Goal: Information Seeking & Learning: Understand process/instructions

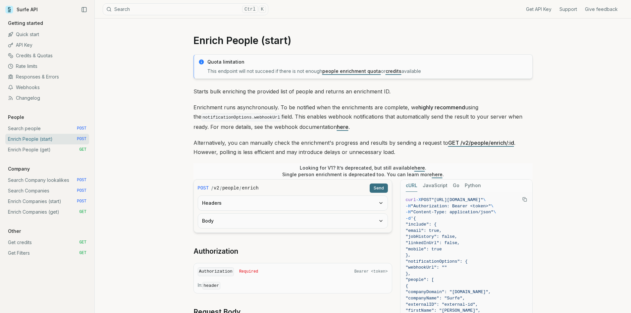
scroll to position [99, 0]
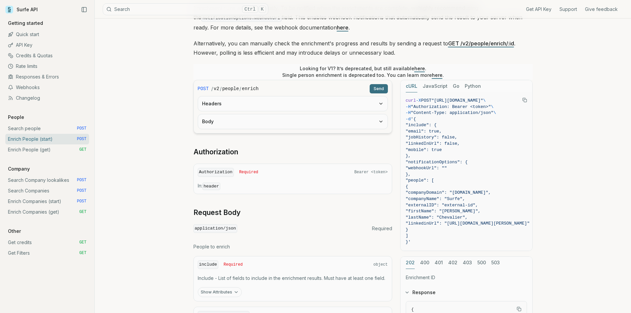
click at [152, 133] on div "Enrich People (start) Quota limitation This endpoint will not succeed if there …" at bounding box center [363, 182] width 536 height 527
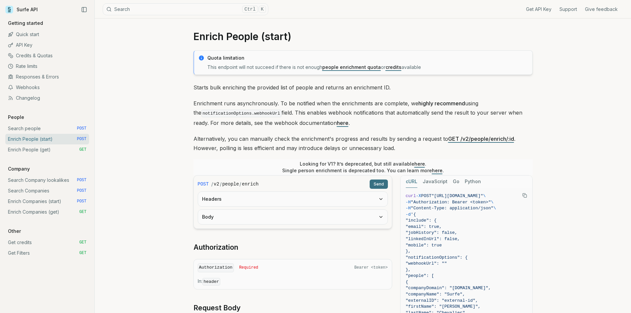
scroll to position [0, 0]
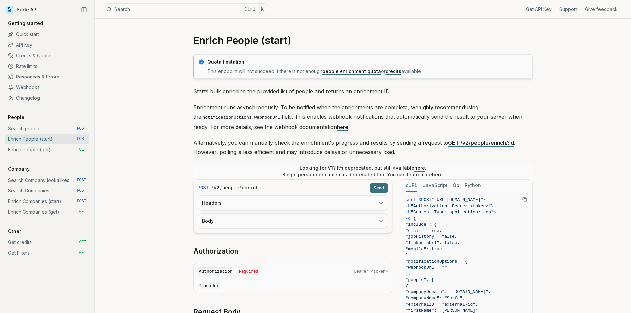
click at [160, 126] on div "Enrich People (start) Quota limitation This endpoint will not succeed if there …" at bounding box center [363, 282] width 536 height 527
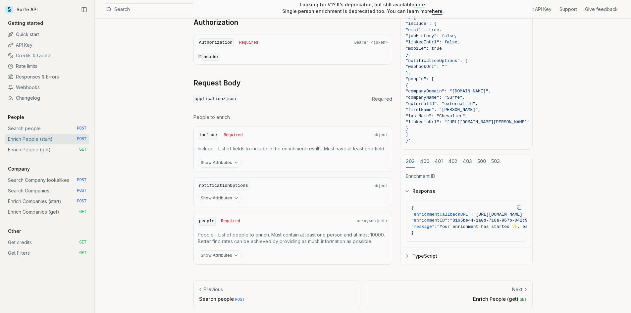
scroll to position [231, 0]
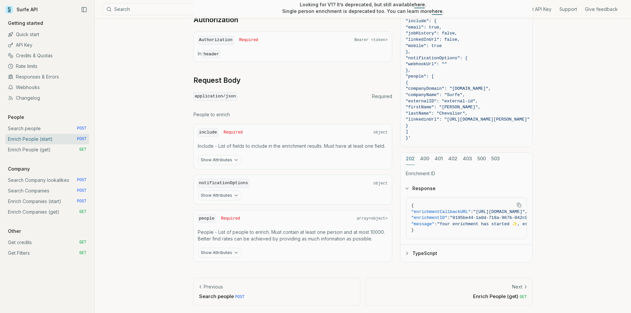
click at [219, 254] on button "Show Attributes" at bounding box center [220, 253] width 44 height 10
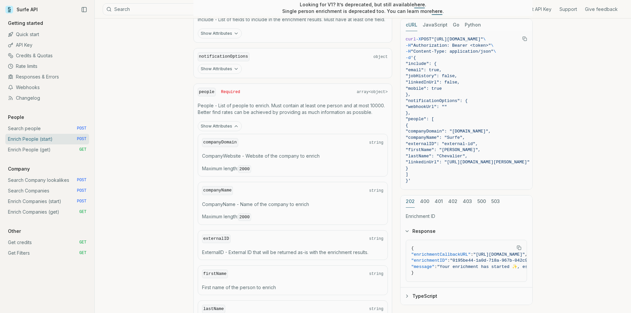
scroll to position [364, 0]
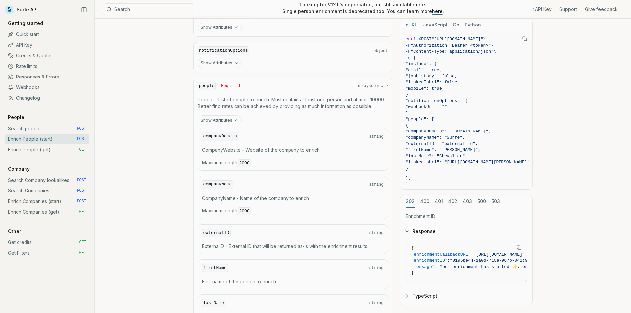
click at [219, 136] on code "companyDomain" at bounding box center [220, 136] width 36 height 9
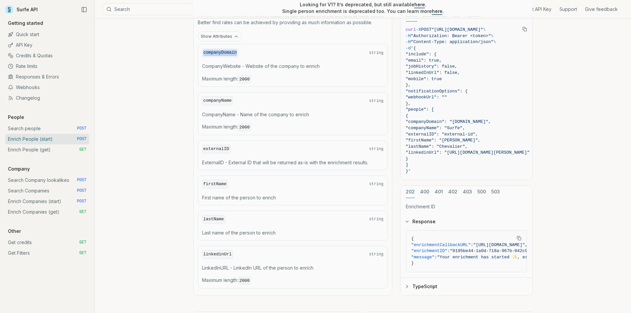
scroll to position [447, 0]
copy code "companyDomain"
click at [220, 146] on code "externalID" at bounding box center [216, 150] width 28 height 9
click at [217, 151] on code "externalID" at bounding box center [216, 150] width 28 height 9
click at [214, 100] on code "companyName" at bounding box center [217, 101] width 31 height 9
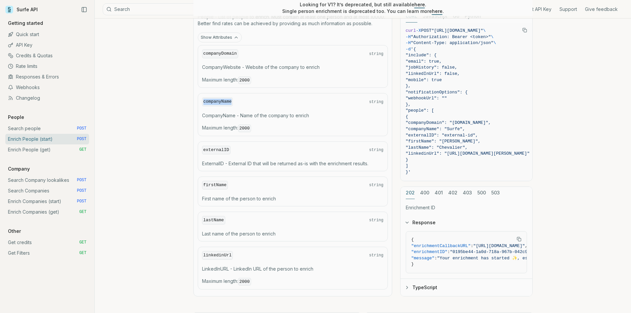
click at [214, 100] on code "companyName" at bounding box center [217, 101] width 31 height 9
copy code "companyName"
click at [217, 146] on code "externalID" at bounding box center [216, 150] width 28 height 9
copy code "externalID"
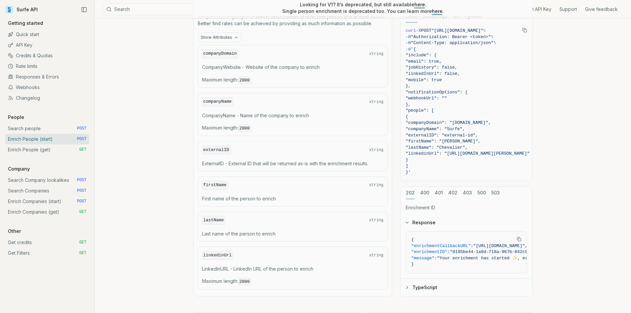
click at [216, 184] on code "firstName" at bounding box center [215, 185] width 26 height 9
copy code "firstName"
click at [211, 218] on code "lastName" at bounding box center [213, 220] width 23 height 9
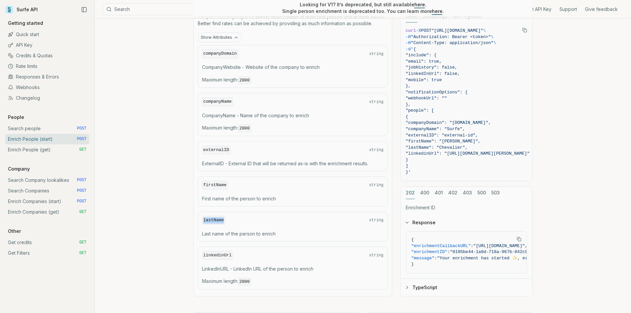
copy code "lastName"
click at [222, 256] on code "linkedinUrl" at bounding box center [217, 255] width 31 height 9
copy code "linkedinUrl"
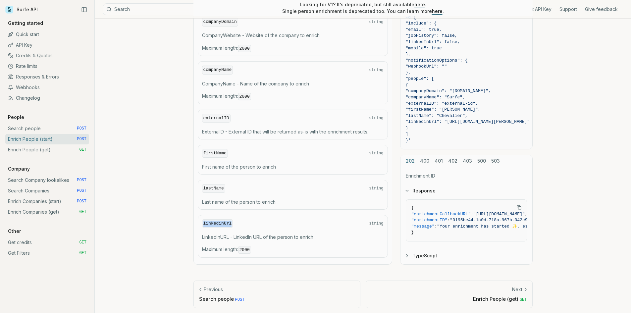
scroll to position [480, 0]
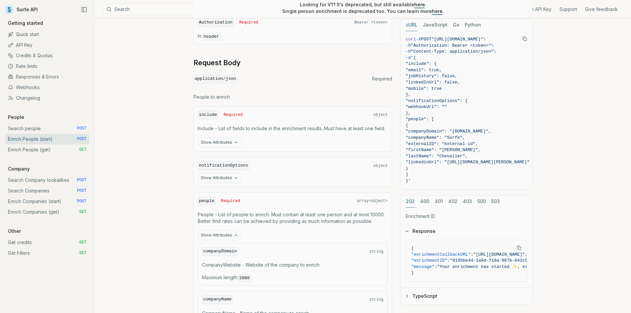
scroll to position [248, 0]
click at [224, 142] on button "Show Attributes" at bounding box center [220, 143] width 44 height 10
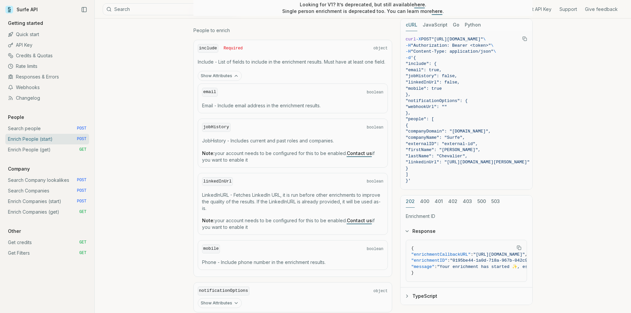
scroll to position [314, 0]
click at [207, 95] on code "email" at bounding box center [210, 93] width 16 height 9
copy code "email"
click at [221, 128] on code "jobHistory" at bounding box center [216, 128] width 28 height 9
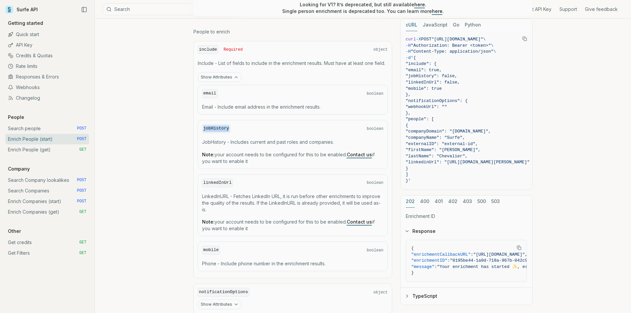
click at [221, 128] on code "jobHistory" at bounding box center [216, 128] width 28 height 9
copy code "jobHistory"
click at [216, 180] on code "linkedInUrl" at bounding box center [217, 183] width 31 height 9
copy code "linkedInUrl"
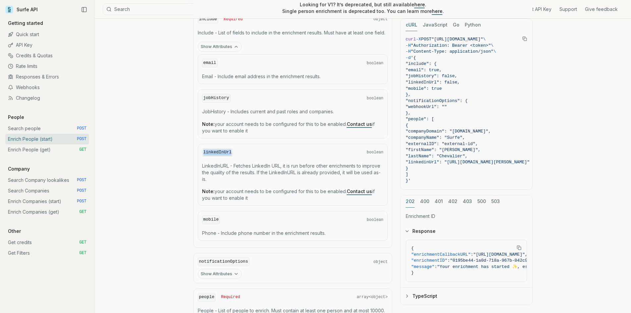
scroll to position [347, 0]
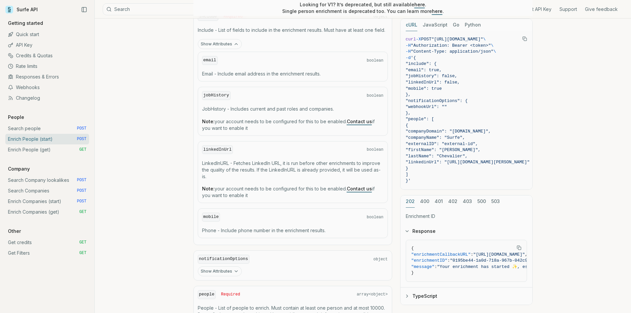
click at [213, 216] on code "mobile" at bounding box center [211, 217] width 18 height 9
copy code "mobile"
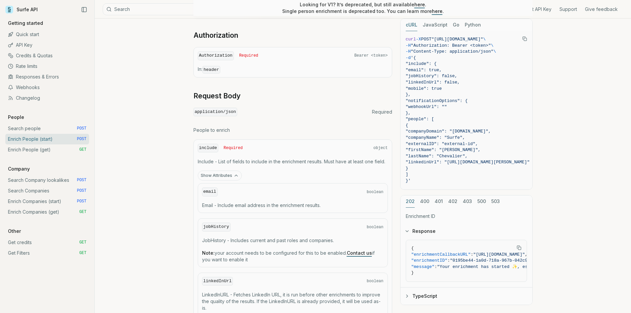
scroll to position [215, 0]
click at [177, 208] on div "Enrich People (start) Quota limitation This endpoint will not succeed if there …" at bounding box center [363, 288] width 536 height 968
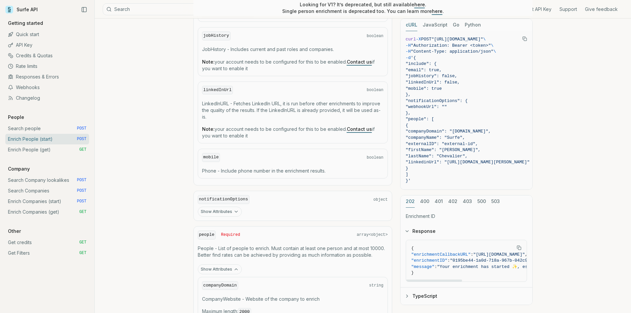
scroll to position [414, 0]
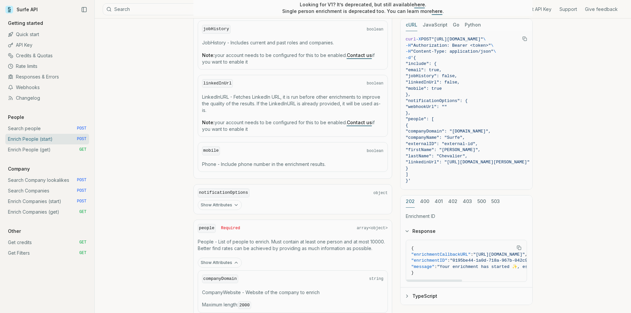
click at [33, 152] on link "Enrich People (get) GET" at bounding box center [47, 149] width 84 height 11
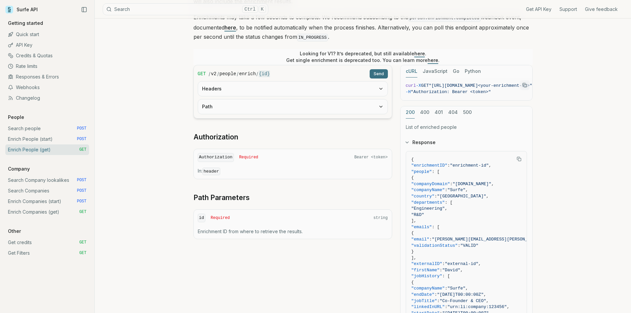
click at [175, 260] on div "Enrich People (get) Quota limitation Results received from this endpoint count …" at bounding box center [363, 172] width 536 height 506
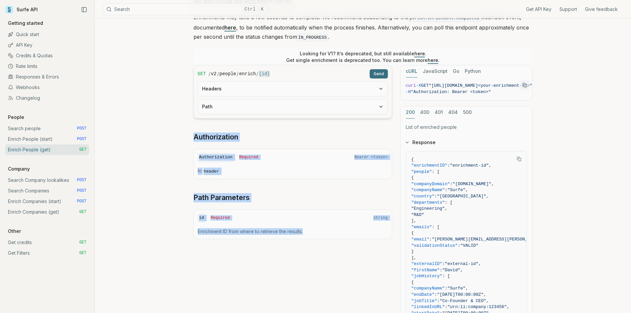
drag, startPoint x: 204, startPoint y: 134, endPoint x: 347, endPoint y: 250, distance: 184.6
click at [347, 250] on div "Enrich People (get) Quota limitation Results received from this endpoint count …" at bounding box center [363, 172] width 536 height 506
click at [347, 250] on div "GET / v2 / people / enrich / {id} Send Headers Path Authorization Authorization…" at bounding box center [362, 219] width 339 height 309
drag, startPoint x: 389, startPoint y: 233, endPoint x: 156, endPoint y: 68, distance: 285.4
click at [156, 68] on div "Enrich People (get) Quota limitation Results received from this endpoint count …" at bounding box center [363, 172] width 536 height 506
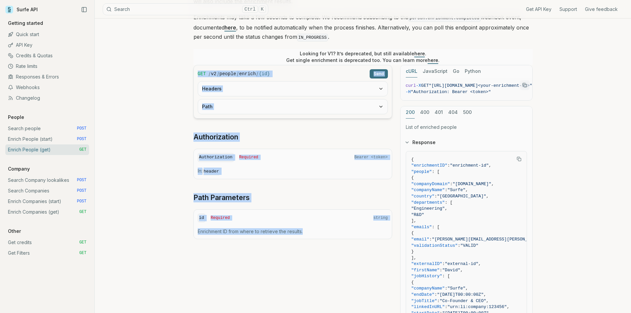
click at [156, 68] on div "Enrich People (get) Quota limitation Results received from this endpoint count …" at bounding box center [363, 172] width 536 height 506
drag, startPoint x: 196, startPoint y: 77, endPoint x: 328, endPoint y: 241, distance: 210.8
click at [326, 227] on div "Enrich People (get) Quota limitation Results received from this endpoint count …" at bounding box center [363, 172] width 536 height 506
click at [328, 241] on div "GET / v2 / people / enrich / {id} Send Headers Path Authorization Authorization…" at bounding box center [362, 219] width 339 height 309
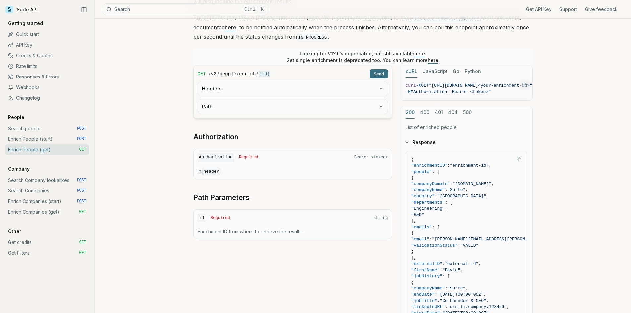
click at [353, 246] on div "GET / v2 / people / enrich / {id} Send Headers Path Authorization Authorization…" at bounding box center [362, 219] width 339 height 309
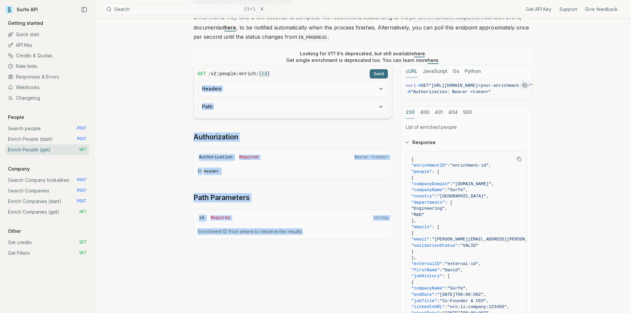
drag, startPoint x: 364, startPoint y: 232, endPoint x: 164, endPoint y: 81, distance: 250.4
click at [164, 81] on div "Enrich People (get) Quota limitation Results received from this endpoint count …" at bounding box center [363, 172] width 536 height 506
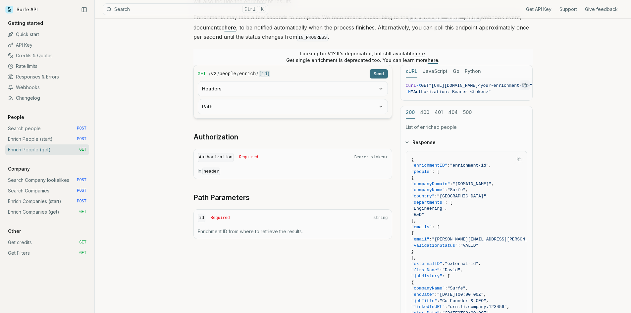
click at [164, 81] on div "Enrich People (get) Quota limitation Results received from this endpoint count …" at bounding box center [363, 172] width 536 height 506
click at [142, 223] on div "Enrich People (get) Quota limitation Results received from this endpoint count …" at bounding box center [363, 172] width 536 height 506
click at [128, 216] on div "Enrich People (get) Quota limitation Results received from this endpoint count …" at bounding box center [363, 172] width 536 height 506
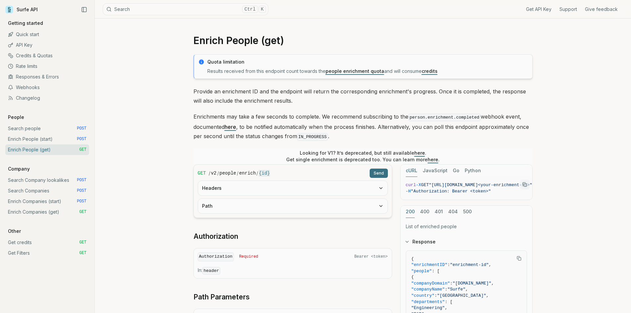
click at [131, 169] on div "Enrich People (get) Quota limitation Results received from this endpoint count …" at bounding box center [363, 272] width 536 height 506
click at [135, 174] on div "Enrich People (get) Quota limitation Results received from this endpoint count …" at bounding box center [363, 272] width 536 height 506
click at [45, 54] on link "Credits & Quotas" at bounding box center [47, 55] width 84 height 11
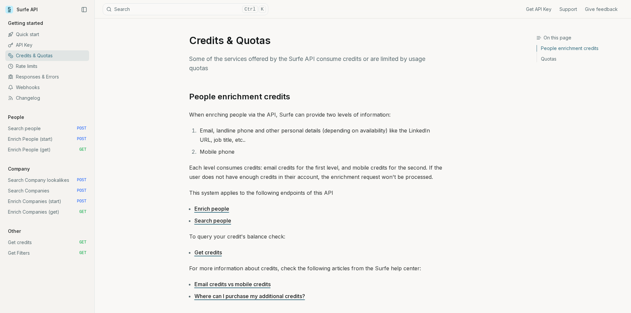
drag, startPoint x: 142, startPoint y: 110, endPoint x: 123, endPoint y: 105, distance: 19.9
click at [140, 109] on div "On this page People enrichment credits Credits & Quotas Some of the services of…" at bounding box center [315, 298] width 441 height 558
click at [30, 45] on link "API Key" at bounding box center [47, 45] width 84 height 11
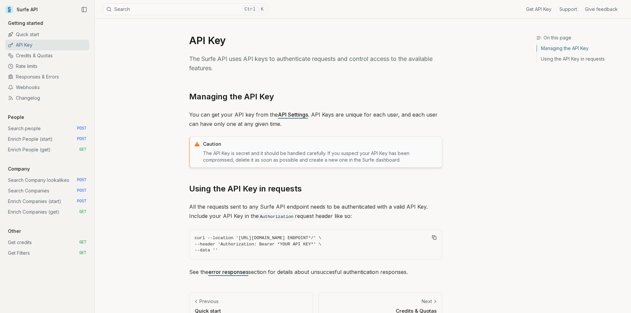
click at [29, 33] on link "Quick start" at bounding box center [47, 34] width 84 height 11
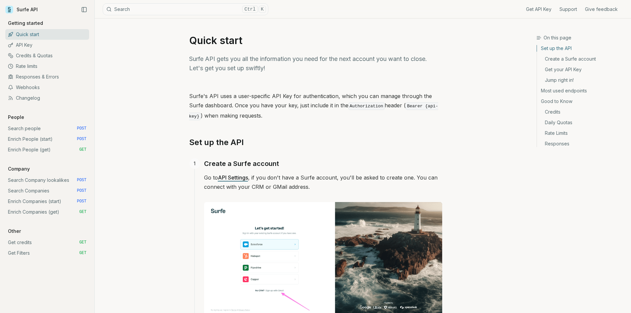
click at [27, 128] on link "Search people POST" at bounding box center [47, 128] width 84 height 11
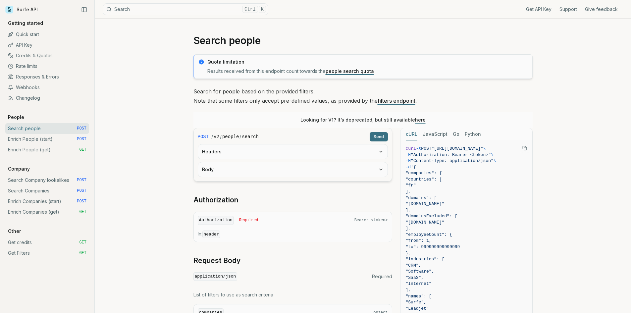
click at [37, 243] on link "Get credits GET" at bounding box center [47, 242] width 84 height 11
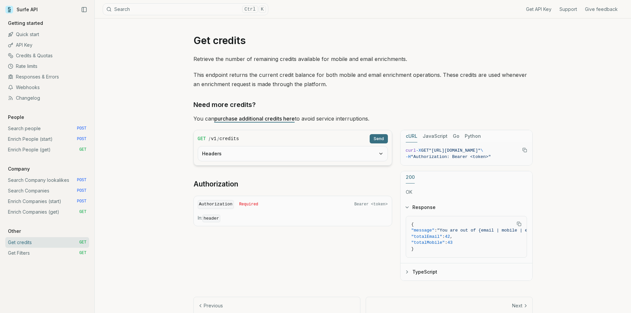
click at [136, 223] on div "On this page Need more credits? Get credits Retrieve the number of remaining cr…" at bounding box center [363, 176] width 536 height 314
click at [18, 201] on link "Enrich Companies (start) POST" at bounding box center [47, 201] width 84 height 11
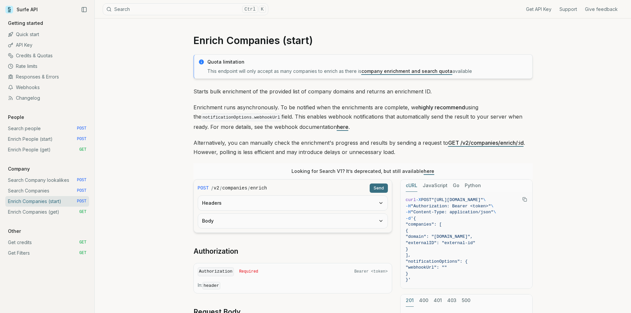
click at [129, 185] on div "Enrich Companies (start) Quota limitation This endpoint will only accept as man…" at bounding box center [363, 263] width 536 height 488
click at [128, 183] on div "Enrich Companies (start) Quota limitation This endpoint will only accept as man…" at bounding box center [363, 263] width 536 height 488
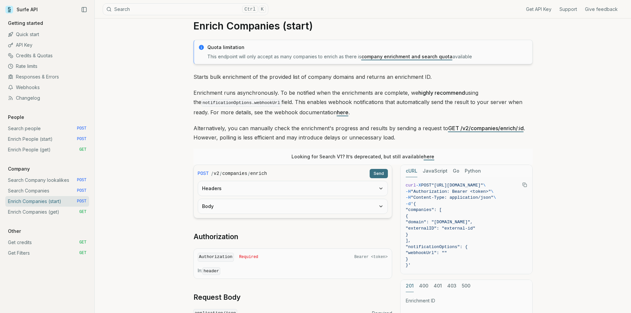
scroll to position [66, 0]
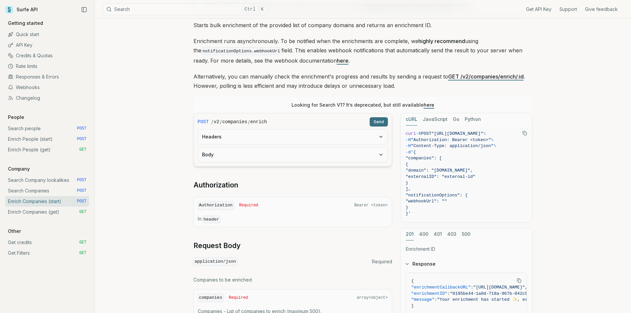
click at [162, 178] on div "Enrich Companies (start) Quota limitation This endpoint will only accept as man…" at bounding box center [363, 196] width 536 height 488
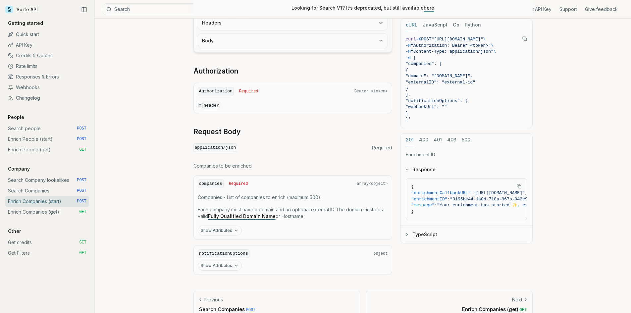
scroll to position [193, 0]
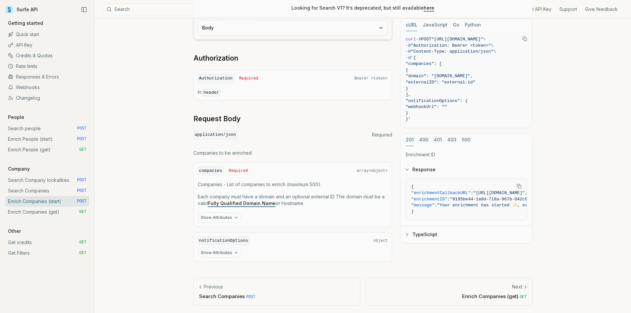
click at [209, 171] on code "companies" at bounding box center [211, 171] width 26 height 9
click at [224, 217] on button "Show Attributes" at bounding box center [220, 218] width 44 height 10
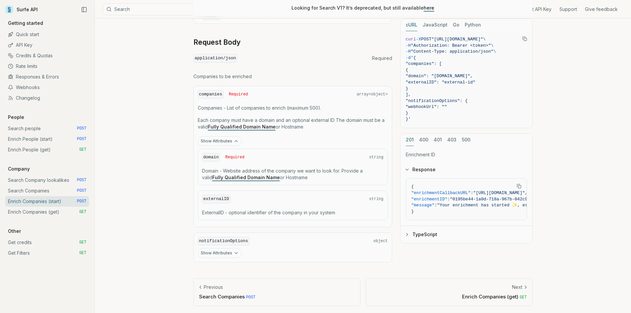
scroll to position [270, 0]
click at [181, 210] on article "Enrich Companies (start) Quota limitation This endpoint will only accept as man…" at bounding box center [363, 31] width 371 height 565
click at [228, 253] on button "Show Attributes" at bounding box center [220, 253] width 44 height 10
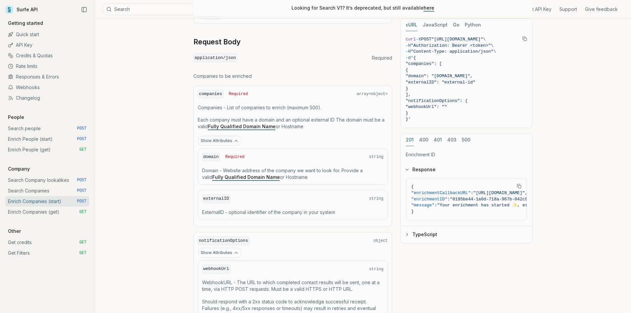
click at [231, 169] on p "Domain - Website address of the company we want to look for. Provide a valid Fu…" at bounding box center [292, 173] width 181 height 13
click at [246, 168] on p "Domain - Website address of the company we want to look for. Provide a valid Fu…" at bounding box center [292, 173] width 181 height 13
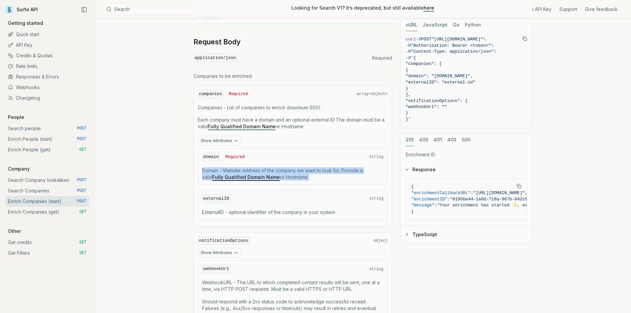
click at [246, 168] on p "Domain - Website address of the company we want to look for. Provide a valid Fu…" at bounding box center [292, 173] width 181 height 13
click at [308, 171] on p "Domain - Website address of the company we want to look for. Provide a valid Fu…" at bounding box center [292, 173] width 181 height 13
click at [308, 172] on p "Domain - Website address of the company we want to look for. Provide a valid Fu…" at bounding box center [292, 173] width 181 height 13
click at [311, 172] on p "Domain - Website address of the company we want to look for. Provide a valid Fu…" at bounding box center [292, 173] width 181 height 13
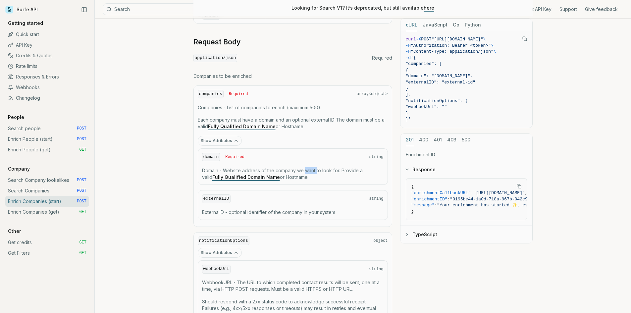
click at [311, 172] on p "Domain - Website address of the company we want to look for. Provide a valid Fu…" at bounding box center [292, 173] width 181 height 13
click at [309, 172] on p "Domain - Website address of the company we want to look for. Provide a valid Fu…" at bounding box center [292, 173] width 181 height 13
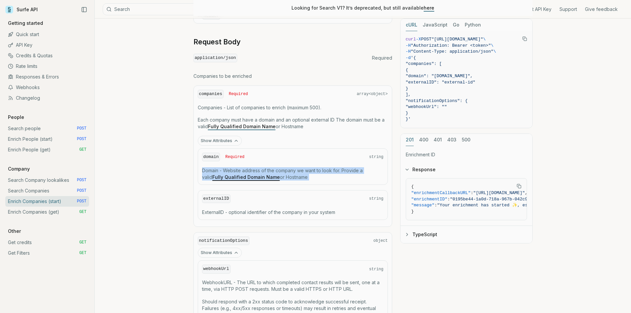
click at [298, 172] on p "Domain - Website address of the company we want to look for. Provide a valid Fu…" at bounding box center [292, 173] width 181 height 13
click at [289, 172] on p "Domain - Website address of the company we want to look for. Provide a valid Fu…" at bounding box center [292, 173] width 181 height 13
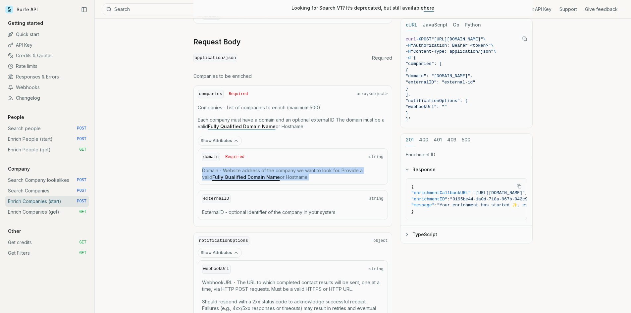
click at [289, 172] on p "Domain - Website address of the company we want to look for. Provide a valid Fu…" at bounding box center [292, 173] width 181 height 13
click at [280, 172] on p "Domain - Website address of the company we want to look for. Provide a valid Fu…" at bounding box center [292, 173] width 181 height 13
click at [38, 212] on link "Enrich Companies (get) GET" at bounding box center [47, 212] width 84 height 11
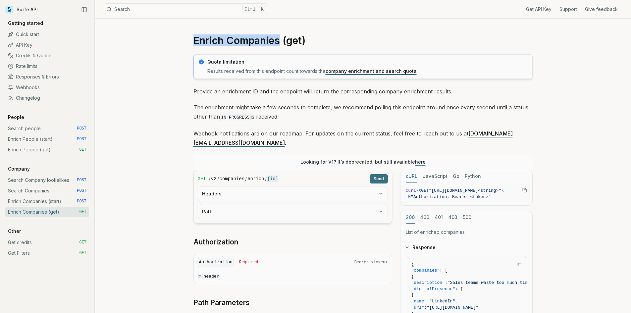
drag, startPoint x: 279, startPoint y: 40, endPoint x: 195, endPoint y: 42, distance: 83.8
click at [195, 42] on h1 "Enrich Companies (get)" at bounding box center [362, 40] width 339 height 12
drag, startPoint x: 155, startPoint y: 243, endPoint x: 147, endPoint y: 187, distance: 56.6
click at [155, 243] on div "Enrich Companies (get) Quota limitation Results received from this endpoint cou…" at bounding box center [363, 274] width 536 height 511
click at [149, 213] on div "Enrich Companies (get) Quota limitation Results received from this endpoint cou…" at bounding box center [363, 274] width 536 height 511
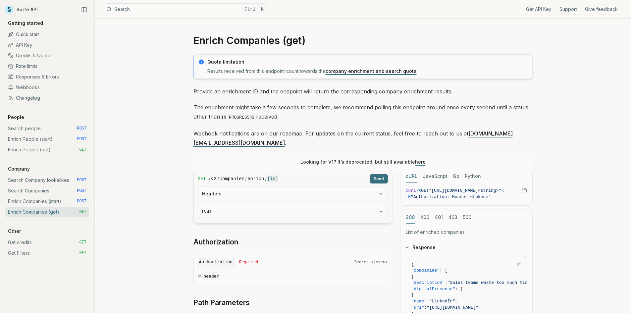
click at [149, 213] on div "Enrich Companies (get) Quota limitation Results received from this endpoint cou…" at bounding box center [363, 274] width 536 height 511
click at [158, 272] on div "Enrich Companies (get) Quota limitation Results received from this endpoint cou…" at bounding box center [363, 274] width 536 height 511
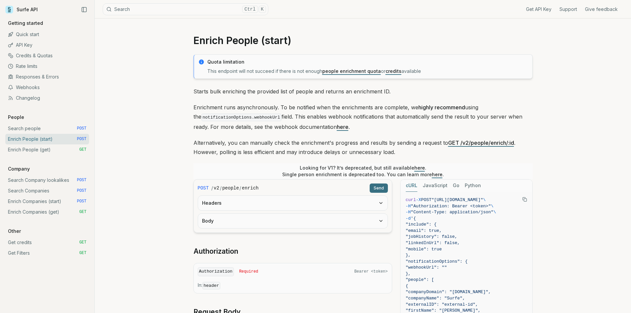
click at [175, 158] on div "Enrich People (start) Quota limitation This endpoint will not succeed if there …" at bounding box center [363, 282] width 536 height 527
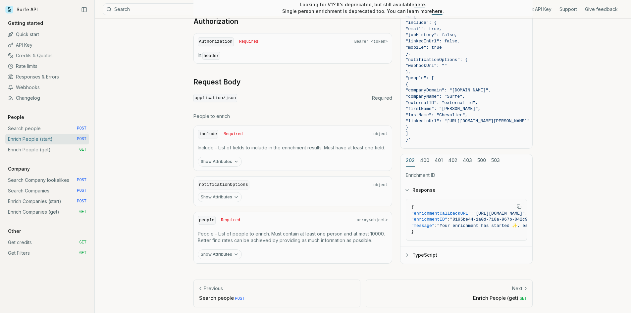
scroll to position [231, 0]
click at [233, 160] on icon "button" at bounding box center [235, 159] width 5 height 5
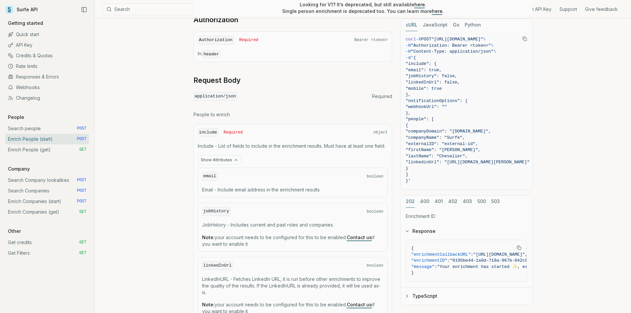
click at [235, 160] on icon "button" at bounding box center [236, 159] width 3 height 1
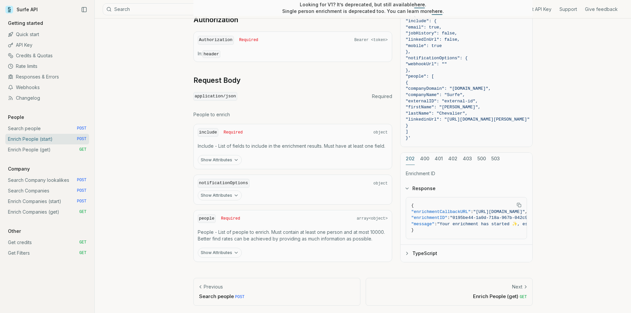
click at [175, 171] on div "Enrich People (start) Quota limitation This endpoint will not succeed if there …" at bounding box center [363, 50] width 536 height 527
click at [214, 158] on button "Show Attributes" at bounding box center [220, 160] width 44 height 10
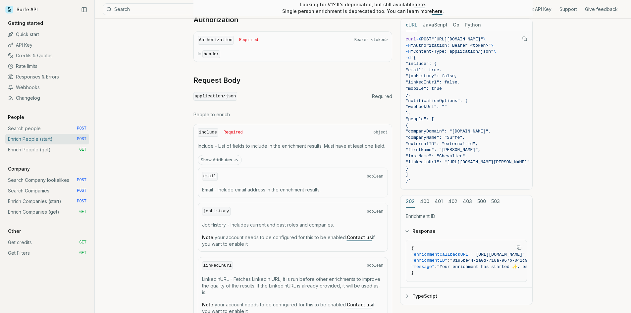
click at [214, 158] on button "Show Attributes" at bounding box center [220, 160] width 44 height 10
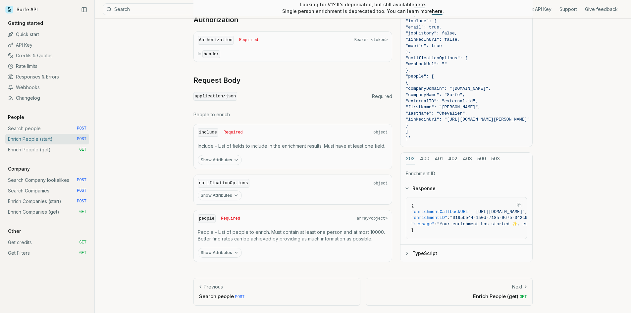
click at [181, 168] on article "Enrich People (start) Quota limitation This endpoint will not succeed if there …" at bounding box center [363, 50] width 371 height 527
click at [219, 254] on button "Show Attributes" at bounding box center [220, 253] width 44 height 10
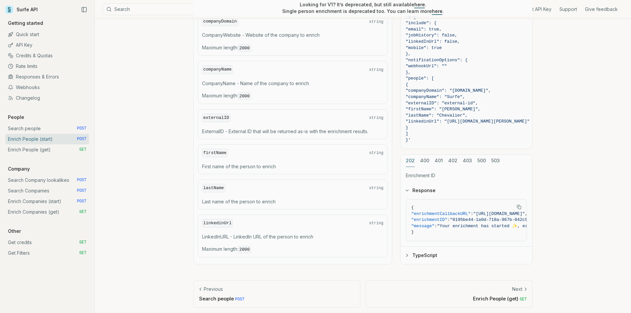
scroll to position [480, 0]
click at [195, 219] on div "companyDomain string CompanyWebsite - Website of the company to enrich Maximum …" at bounding box center [292, 134] width 195 height 250
click at [22, 128] on link "Search people POST" at bounding box center [47, 128] width 84 height 11
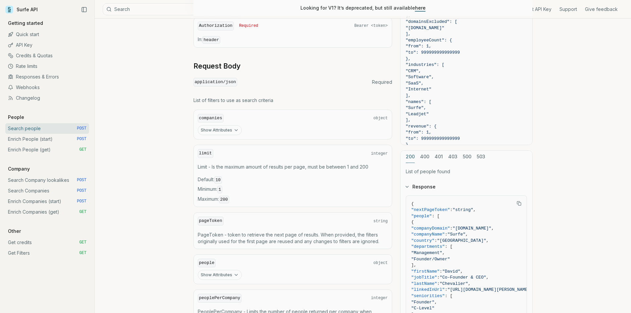
scroll to position [199, 0]
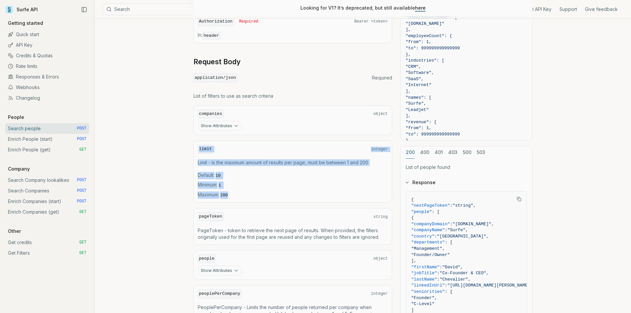
drag, startPoint x: 249, startPoint y: 191, endPoint x: 184, endPoint y: 139, distance: 83.4
click at [184, 139] on article "Search people Quota limitation Results received from this endpoint count toward…" at bounding box center [363, 119] width 371 height 598
click at [253, 167] on div "limit integer Limit - Is the maximum amount of results per page, must be betwee…" at bounding box center [292, 171] width 199 height 62
drag, startPoint x: 301, startPoint y: 196, endPoint x: 170, endPoint y: 140, distance: 142.9
click at [168, 139] on div "Search people Quota limitation Results received from this endpoint count toward…" at bounding box center [363, 119] width 536 height 598
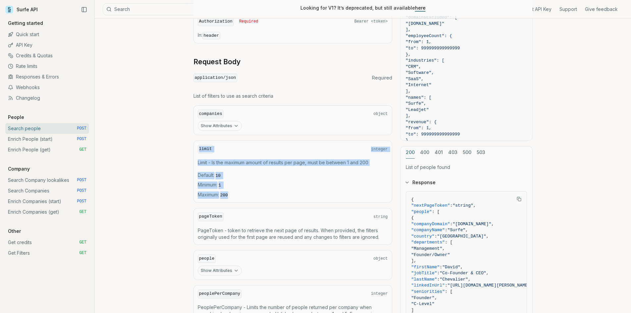
click at [235, 127] on icon "button" at bounding box center [235, 125] width 5 height 5
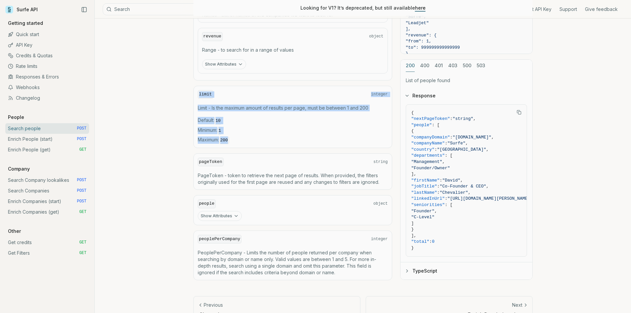
scroll to position [594, 0]
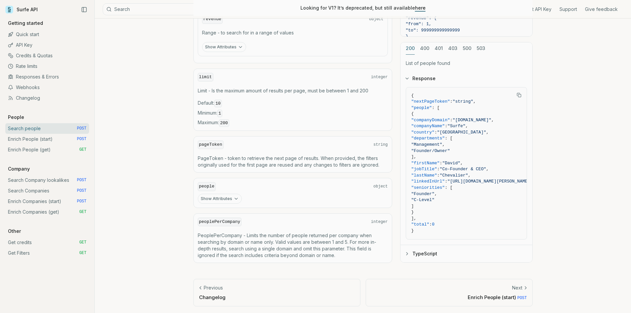
click at [293, 182] on div "people object" at bounding box center [293, 186] width 190 height 9
click at [201, 198] on button "Show Attributes" at bounding box center [220, 199] width 44 height 10
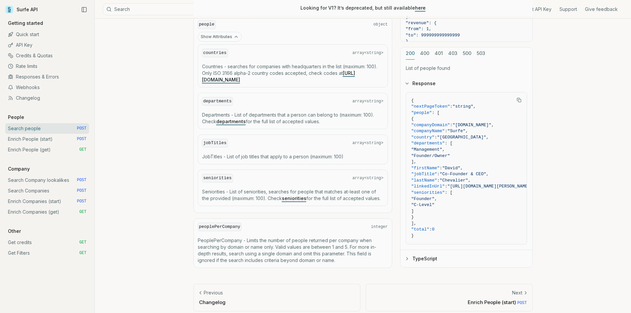
scroll to position [761, 0]
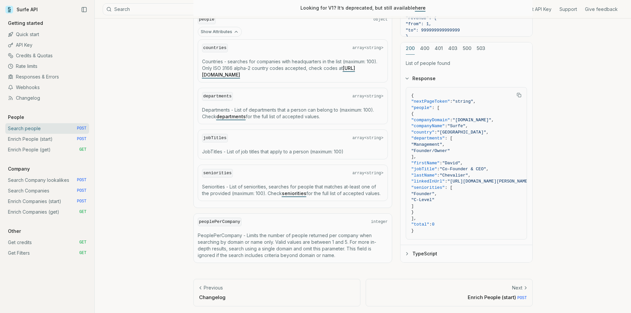
click at [38, 136] on link "Enrich People (start) POST" at bounding box center [47, 139] width 84 height 11
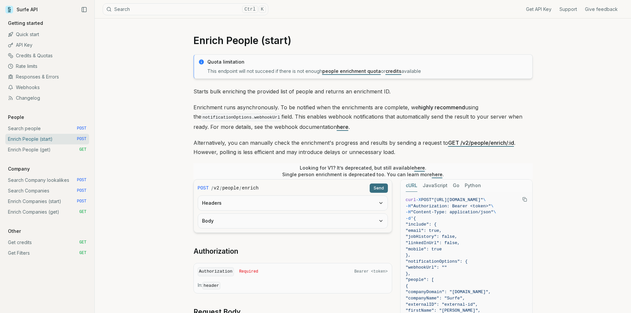
click at [137, 153] on div "Enrich People (start) Quota limitation This endpoint will not succeed if there …" at bounding box center [363, 282] width 536 height 527
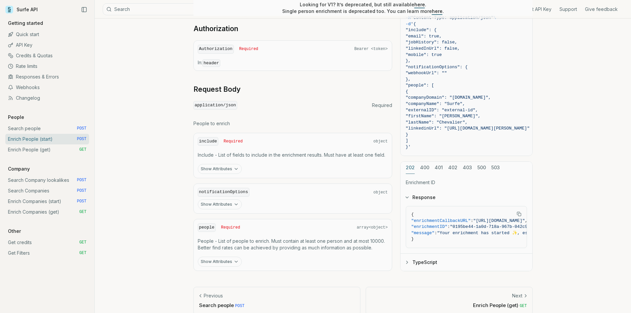
scroll to position [231, 0]
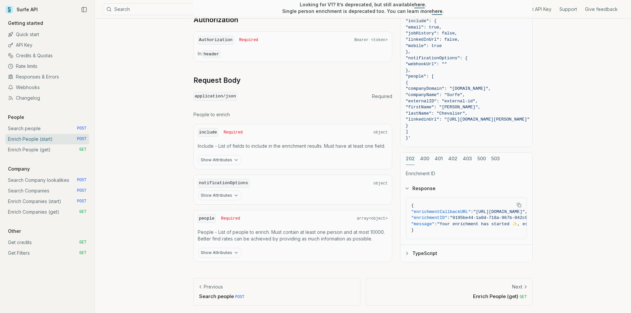
click at [223, 251] on button "Show Attributes" at bounding box center [220, 253] width 44 height 10
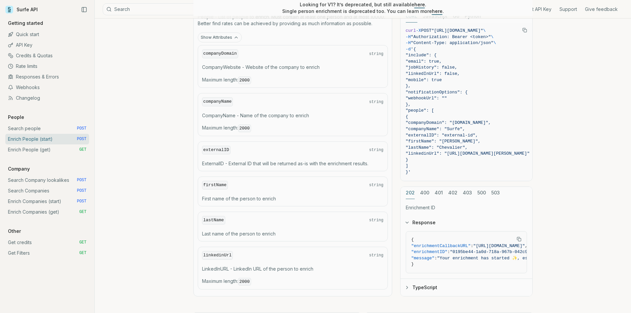
scroll to position [480, 0]
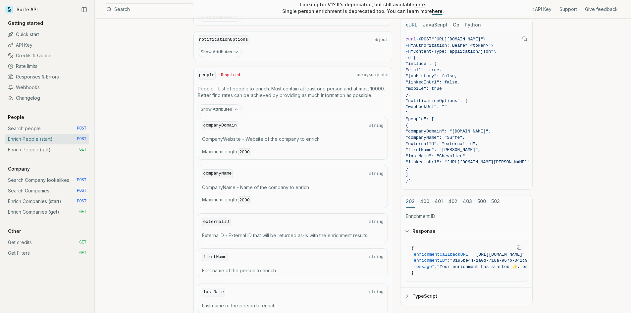
scroll to position [347, 0]
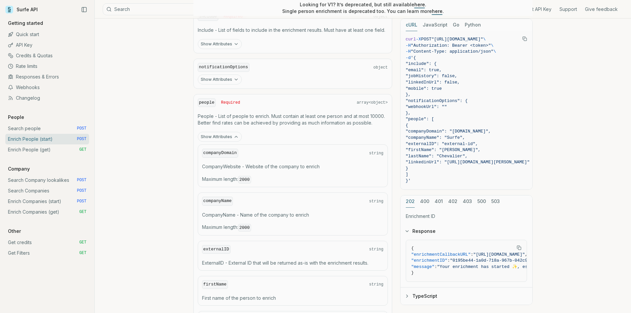
click at [41, 137] on link "Enrich People (start) POST" at bounding box center [47, 139] width 84 height 11
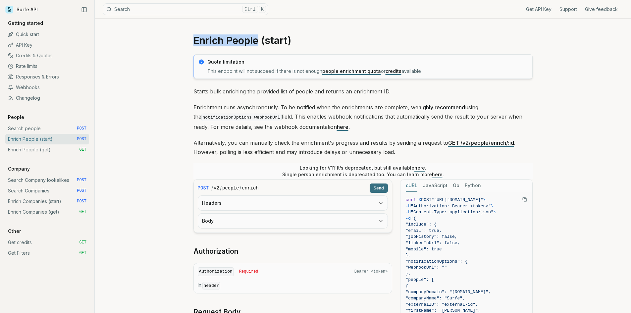
drag, startPoint x: 258, startPoint y: 42, endPoint x: 193, endPoint y: 42, distance: 64.6
click at [193, 42] on h1 "Enrich People (start)" at bounding box center [362, 40] width 339 height 12
copy h1 "Enrich People"
